Goal: Use online tool/utility: Utilize a website feature to perform a specific function

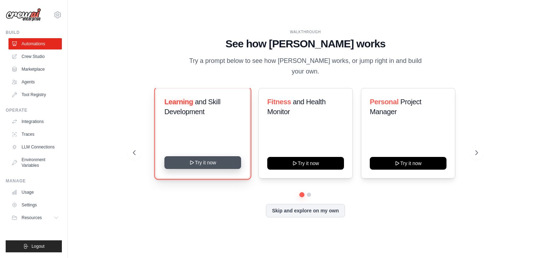
click at [222, 163] on button "Try it now" at bounding box center [202, 162] width 77 height 13
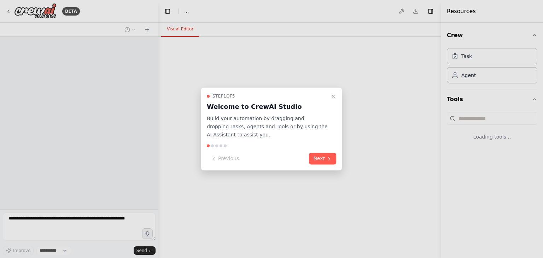
select select "****"
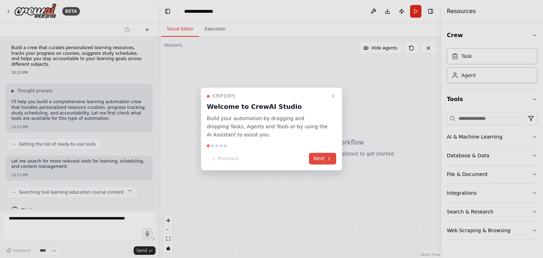
scroll to position [7, 0]
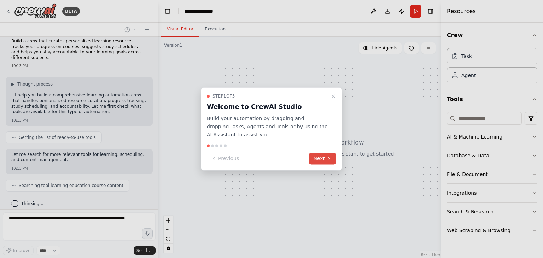
click at [329, 157] on icon at bounding box center [329, 159] width 6 height 6
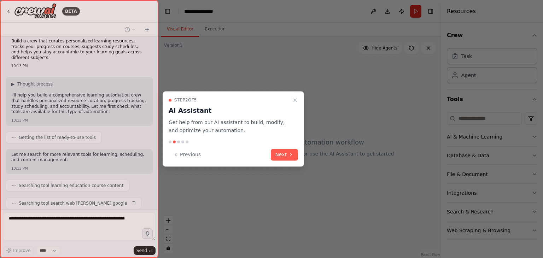
scroll to position [24, 0]
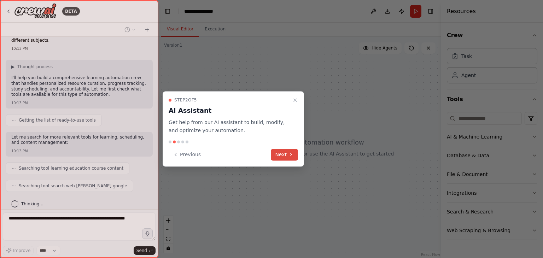
click at [280, 153] on button "Next" at bounding box center [284, 155] width 27 height 12
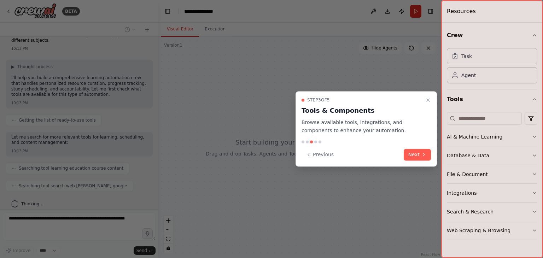
scroll to position [42, 0]
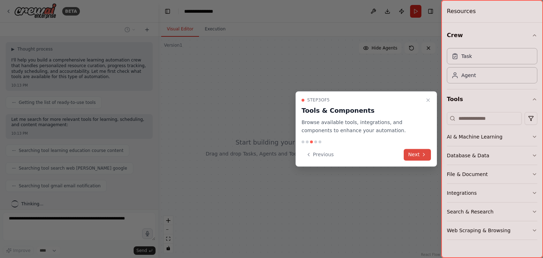
click at [406, 157] on button "Next" at bounding box center [417, 155] width 27 height 12
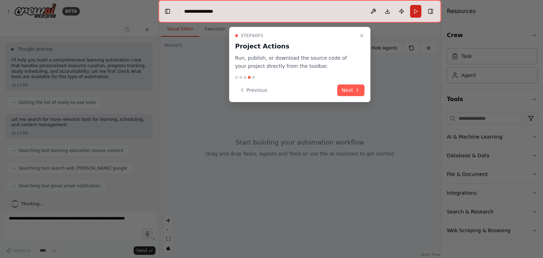
scroll to position [59, 0]
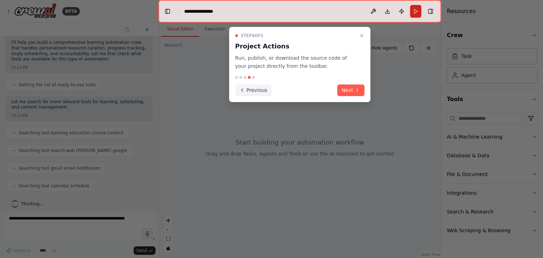
click at [240, 89] on icon at bounding box center [242, 90] width 6 height 6
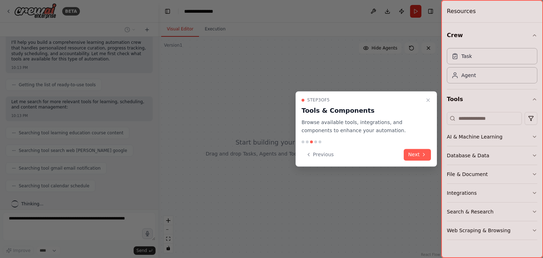
click at [240, 89] on div at bounding box center [271, 129] width 543 height 258
click at [309, 154] on icon at bounding box center [309, 155] width 6 height 6
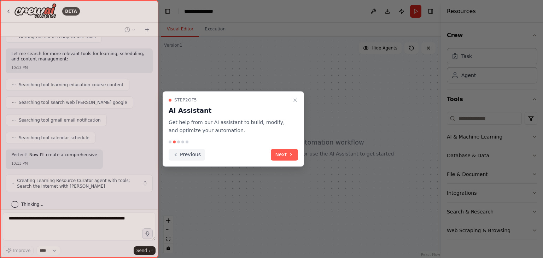
scroll to position [113, 0]
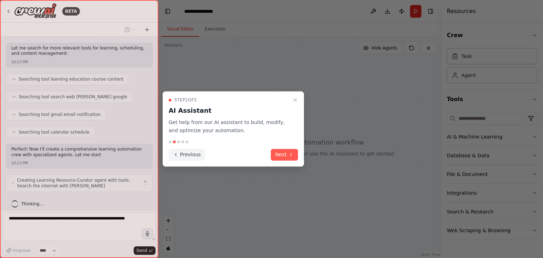
click at [185, 150] on button "Previous" at bounding box center [187, 155] width 36 height 12
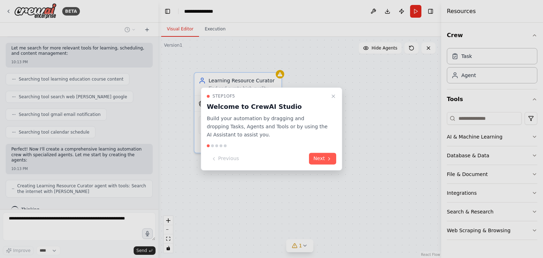
scroll to position [136, 0]
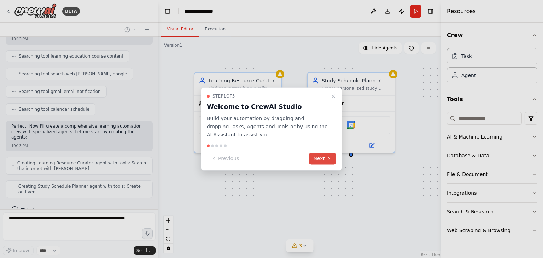
click at [322, 163] on button "Next" at bounding box center [322, 159] width 27 height 12
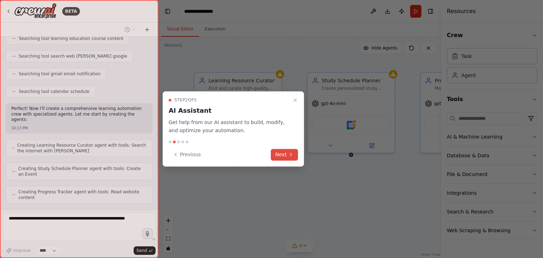
scroll to position [177, 0]
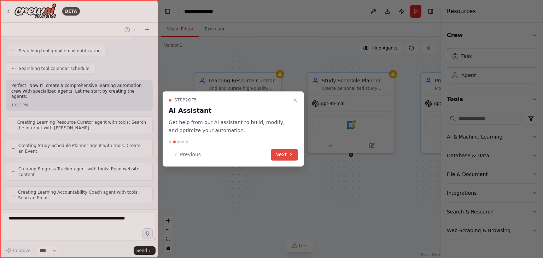
click at [280, 150] on button "Next" at bounding box center [284, 155] width 27 height 12
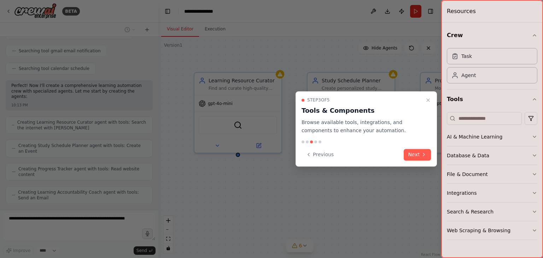
click at [423, 161] on div "Step 3 of 5 Tools & Components Browse available tools, integrations, and compon…" at bounding box center [366, 128] width 141 height 75
click at [419, 152] on button "Next" at bounding box center [417, 155] width 27 height 12
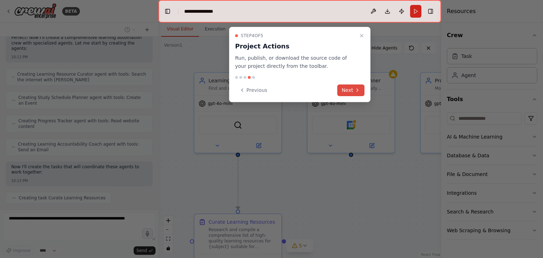
scroll to position [242, 0]
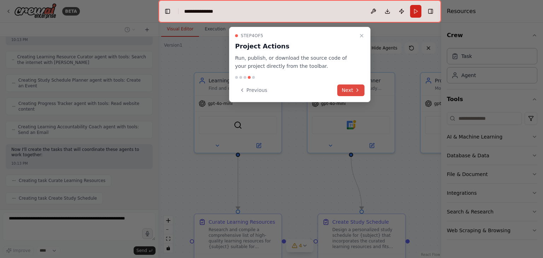
click at [344, 86] on button "Next" at bounding box center [350, 90] width 27 height 12
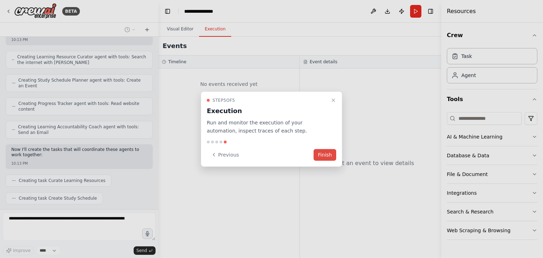
scroll to position [260, 0]
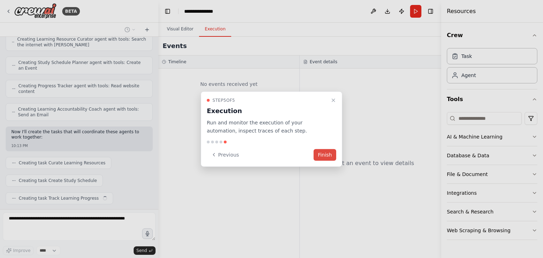
click at [320, 153] on button "Finish" at bounding box center [325, 155] width 23 height 12
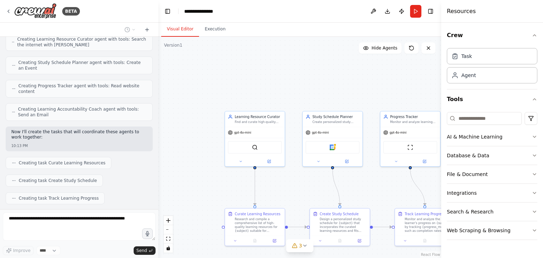
scroll to position [277, 0]
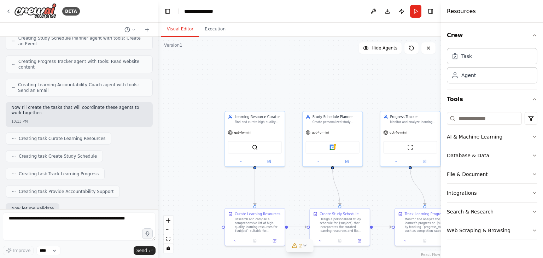
click at [300, 247] on span "2" at bounding box center [300, 245] width 3 height 7
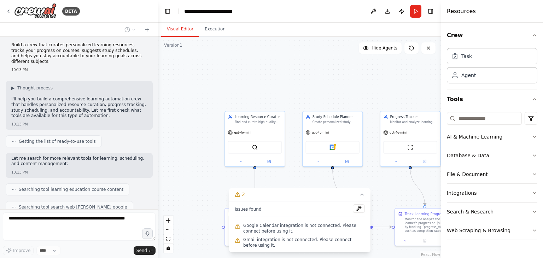
scroll to position [0, 0]
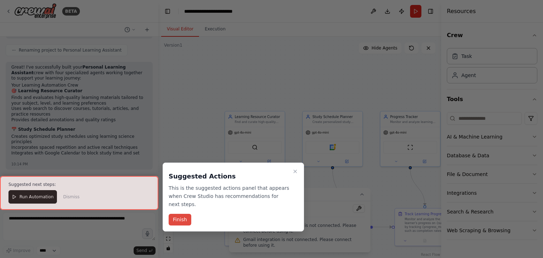
click at [176, 214] on button "Finish" at bounding box center [180, 220] width 23 height 12
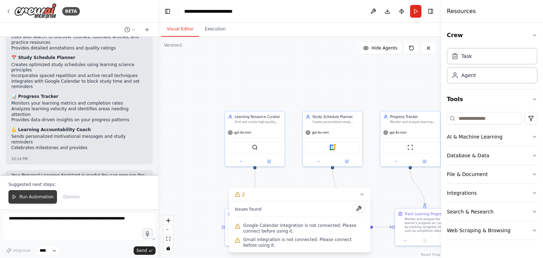
click at [30, 194] on button "Run Automation" at bounding box center [32, 196] width 48 height 13
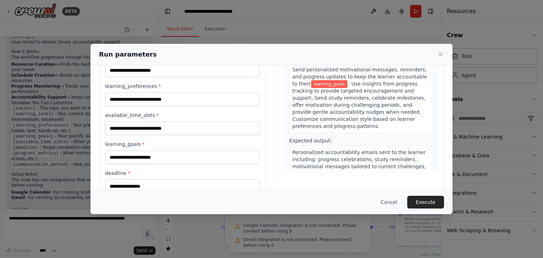
scroll to position [139, 0]
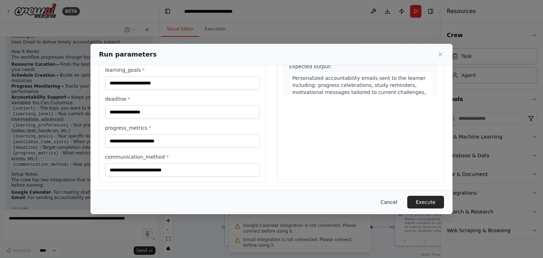
click at [400, 204] on button "Cancel" at bounding box center [389, 202] width 28 height 13
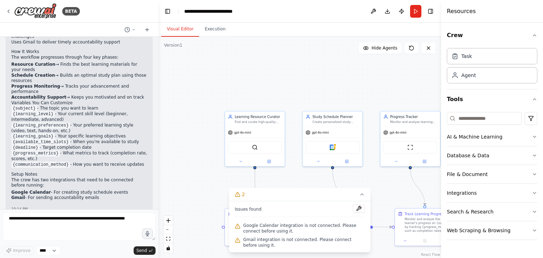
scroll to position [710, 0]
click at [369, 51] on button "Hide Agents" at bounding box center [380, 47] width 43 height 11
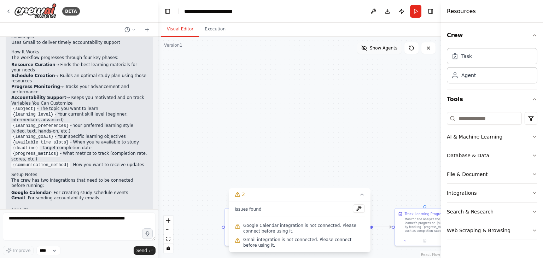
click at [369, 51] on button "Show Agents" at bounding box center [379, 47] width 45 height 11
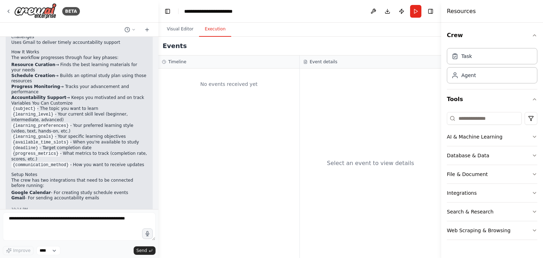
click at [213, 29] on button "Execution" at bounding box center [215, 29] width 32 height 15
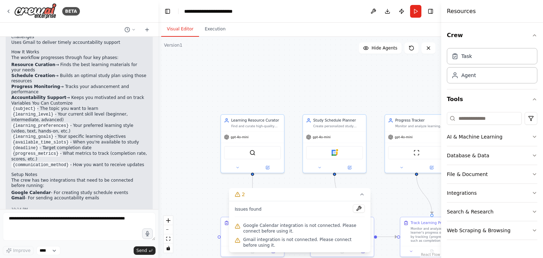
click at [179, 25] on button "Visual Editor" at bounding box center [180, 29] width 38 height 15
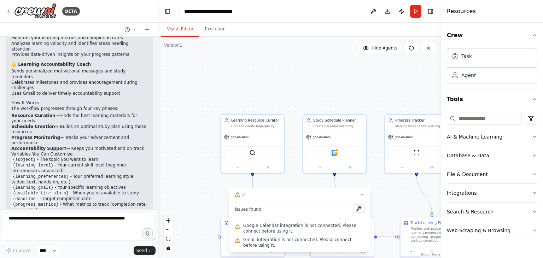
scroll to position [710, 0]
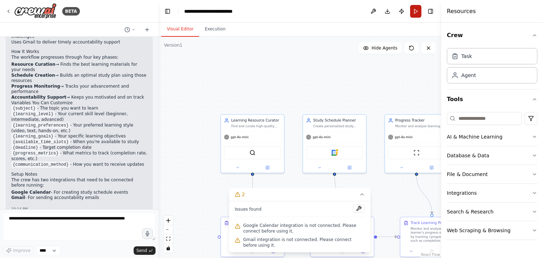
click at [411, 12] on button "Run" at bounding box center [415, 11] width 11 height 13
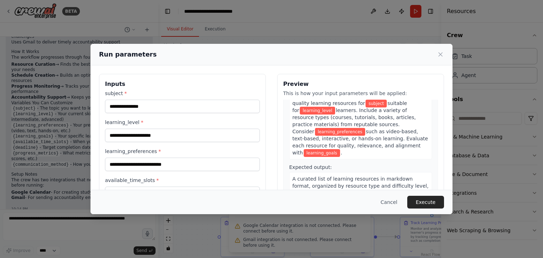
scroll to position [38, 0]
click at [220, 113] on div "subject * learning_level * learning_preferences * available_time_slots * learni…" at bounding box center [182, 203] width 155 height 226
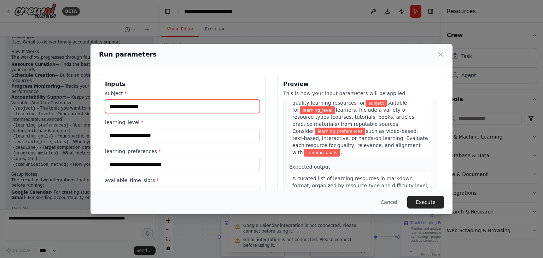
click at [200, 104] on input "subject *" at bounding box center [182, 106] width 155 height 13
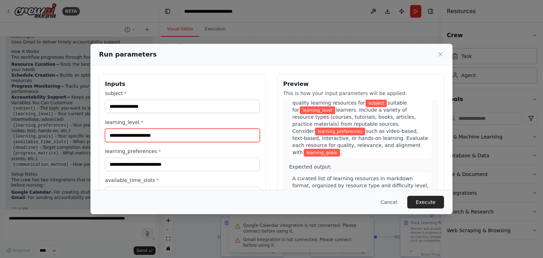
click at [207, 135] on input "learning_level *" at bounding box center [182, 135] width 155 height 13
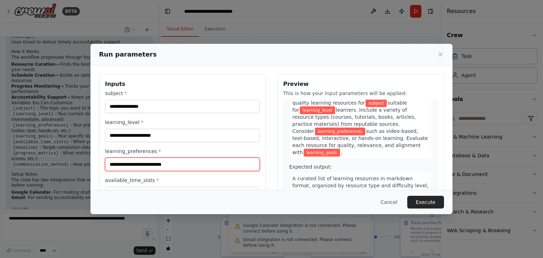
click at [211, 161] on input "learning_preferences *" at bounding box center [182, 164] width 155 height 13
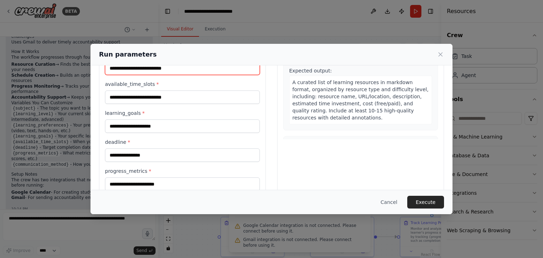
scroll to position [139, 0]
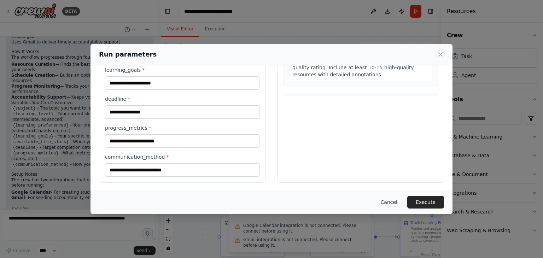
click at [386, 204] on button "Cancel" at bounding box center [389, 202] width 28 height 13
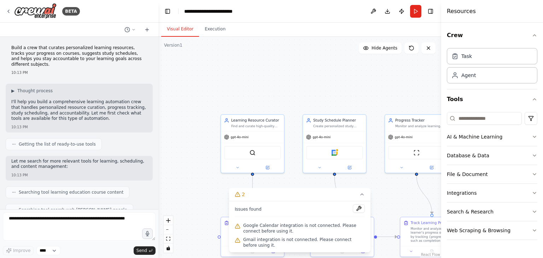
scroll to position [710, 0]
